Goal: Task Accomplishment & Management: Use online tool/utility

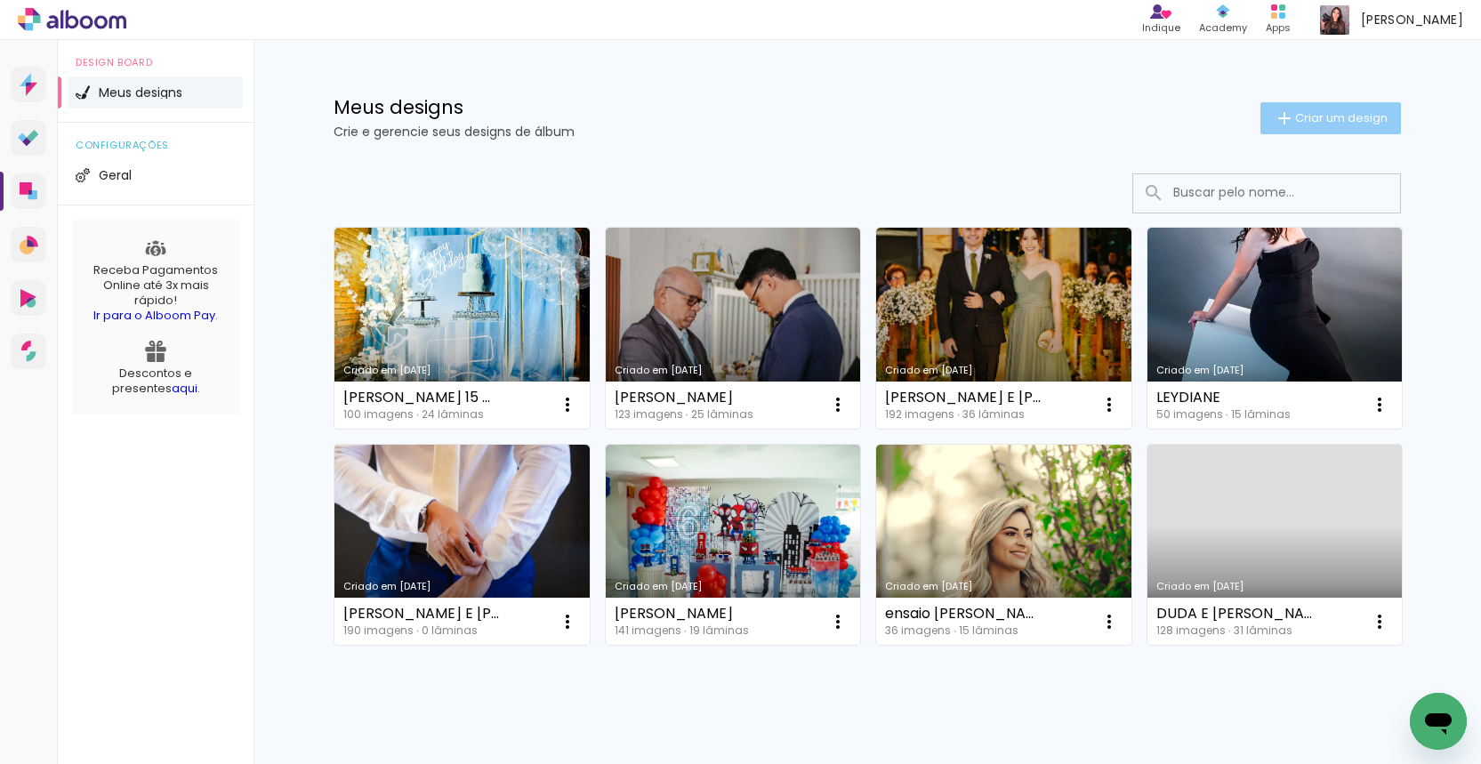
click at [1356, 112] on span "Criar um design" at bounding box center [1341, 118] width 93 height 12
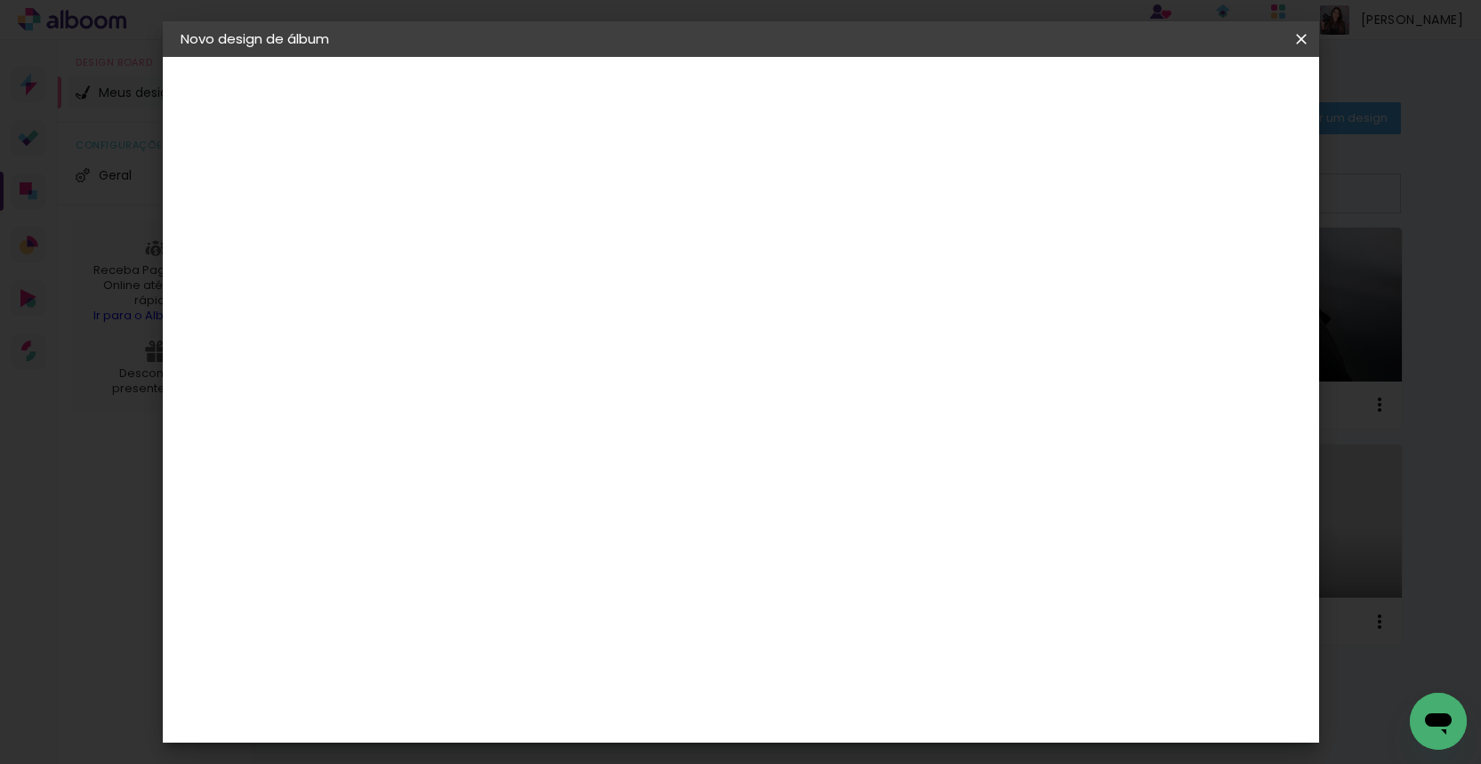
click at [0, 0] on div at bounding box center [0, 0] width 0 height 0
type input "M"
type input "1 ANO MARIA"
type paper-input "1 ANO MARIA"
click at [0, 0] on slot "Avançar" at bounding box center [0, 0] width 0 height 0
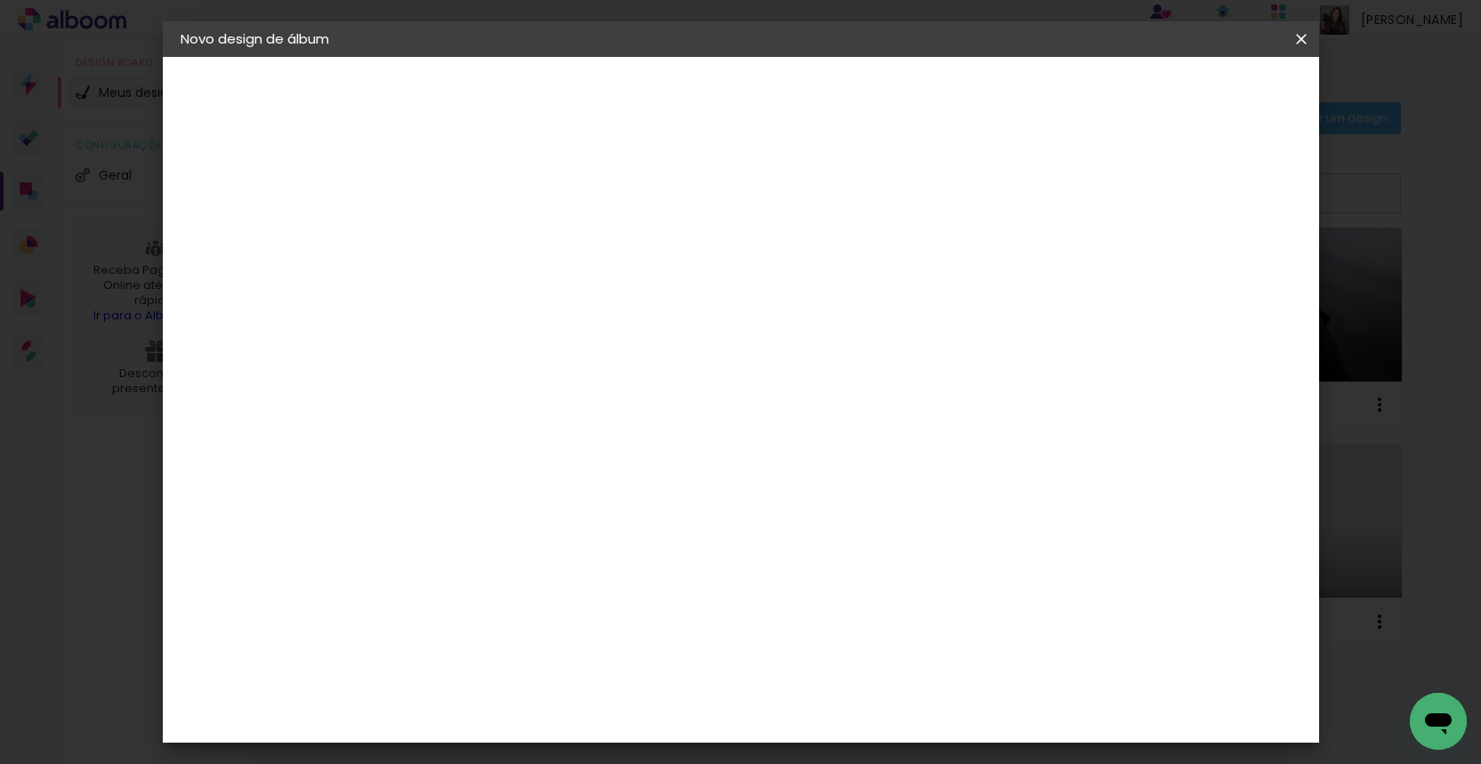
click at [612, 305] on paper-input-container at bounding box center [517, 285] width 192 height 40
type input "photo"
type paper-input "photo"
click at [516, 760] on div "Photoalbum Universal" at bounding box center [502, 774] width 86 height 28
click at [0, 0] on slot "Avançar" at bounding box center [0, 0] width 0 height 0
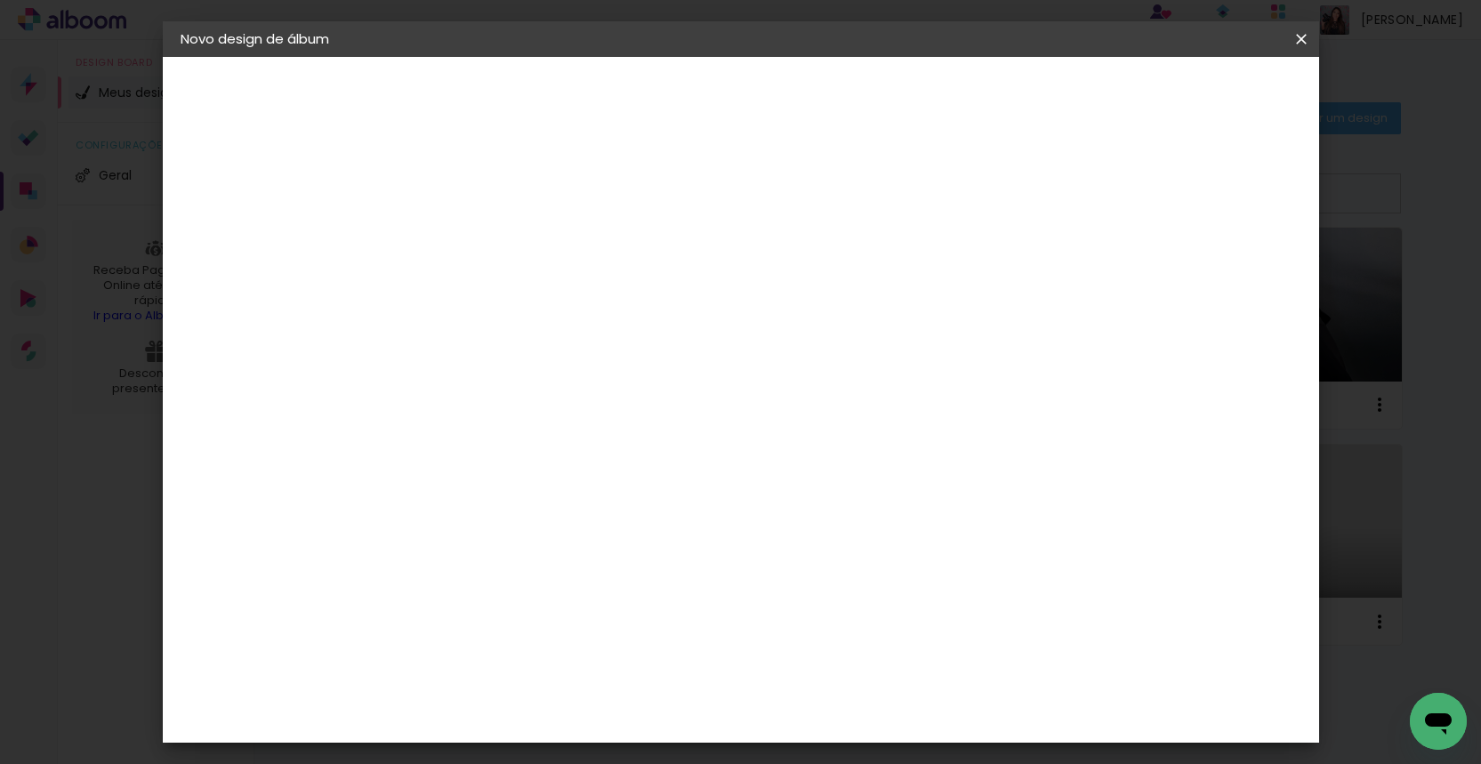
click at [568, 310] on paper-input-container "Linha" at bounding box center [516, 310] width 103 height 45
click at [787, 292] on paper-item "Padrão" at bounding box center [857, 296] width 356 height 36
type input "Padrão"
click at [592, 638] on span "30 × 30" at bounding box center [550, 661] width 83 height 47
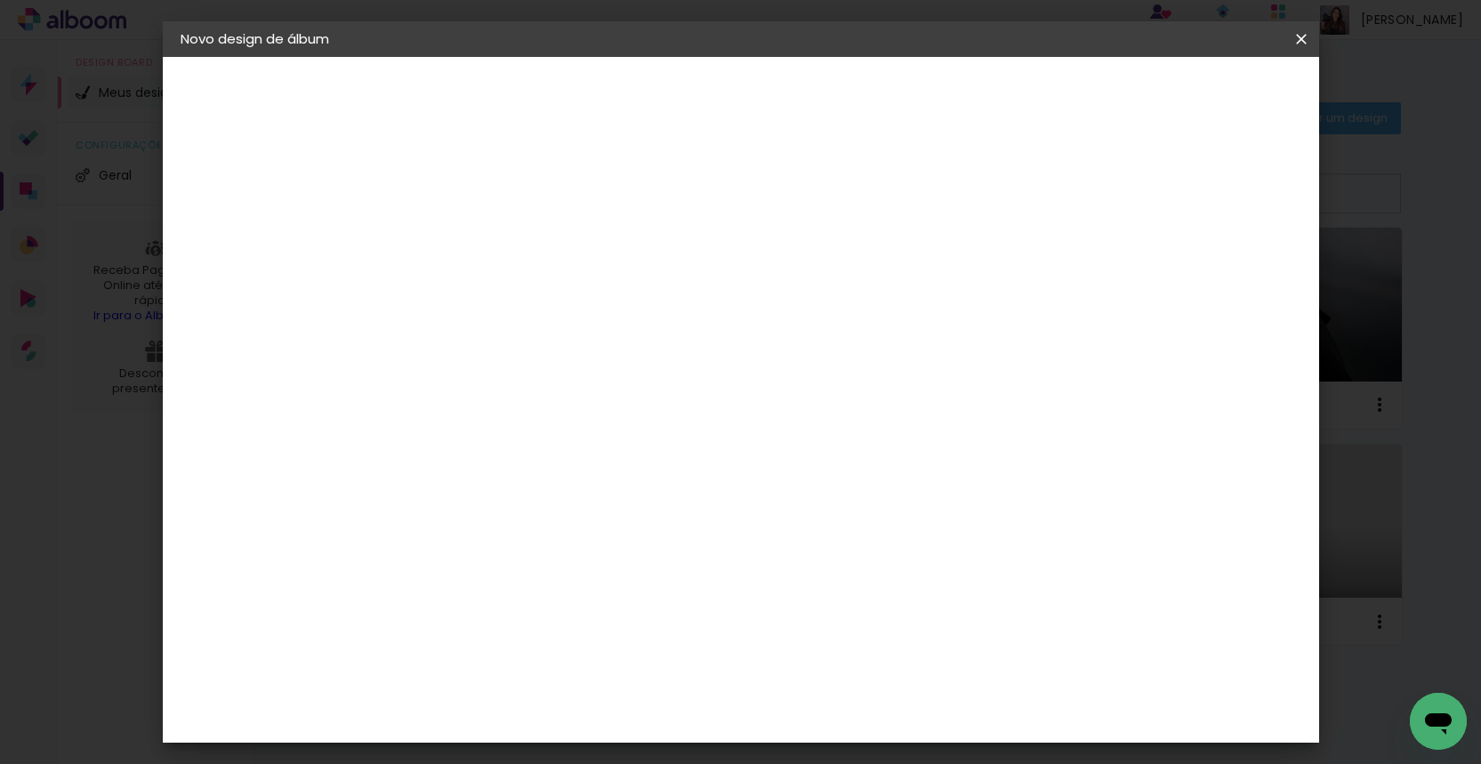
click at [761, 92] on paper-button "Avançar" at bounding box center [717, 94] width 87 height 30
click at [1221, 108] on paper-button "Iniciar design" at bounding box center [1163, 94] width 117 height 30
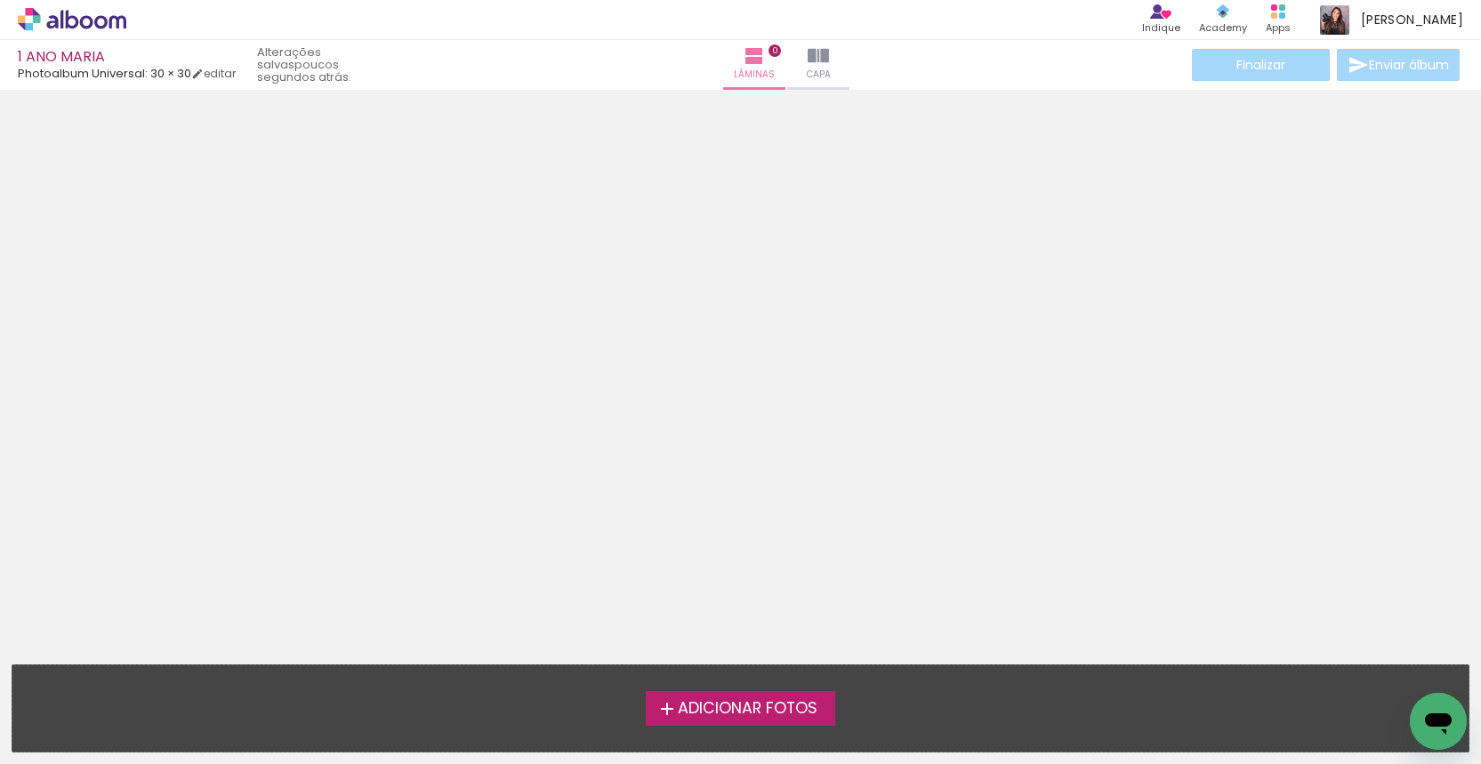
click at [754, 720] on label "Adicionar Fotos" at bounding box center [740, 708] width 189 height 34
click at [0, 0] on input "file" at bounding box center [0, 0] width 0 height 0
click at [798, 715] on span "Adicionar Fotos" at bounding box center [748, 709] width 140 height 16
click at [0, 0] on input "file" at bounding box center [0, 0] width 0 height 0
